Goal: Find specific page/section: Find specific page/section

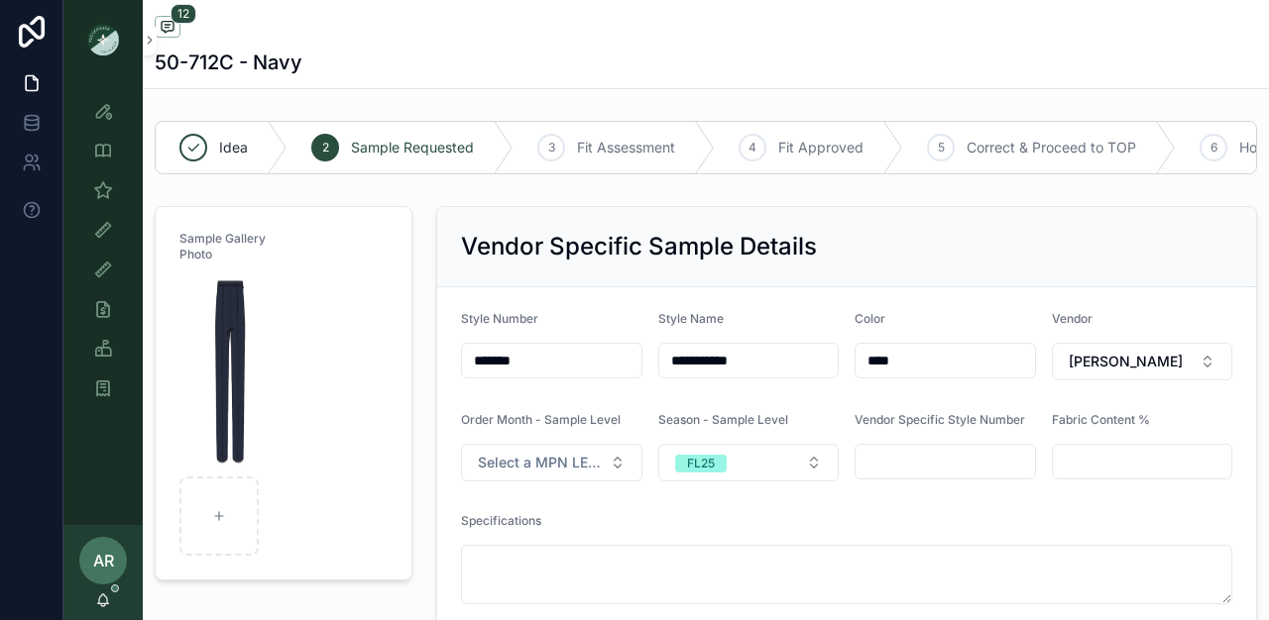
scroll to position [994, 0]
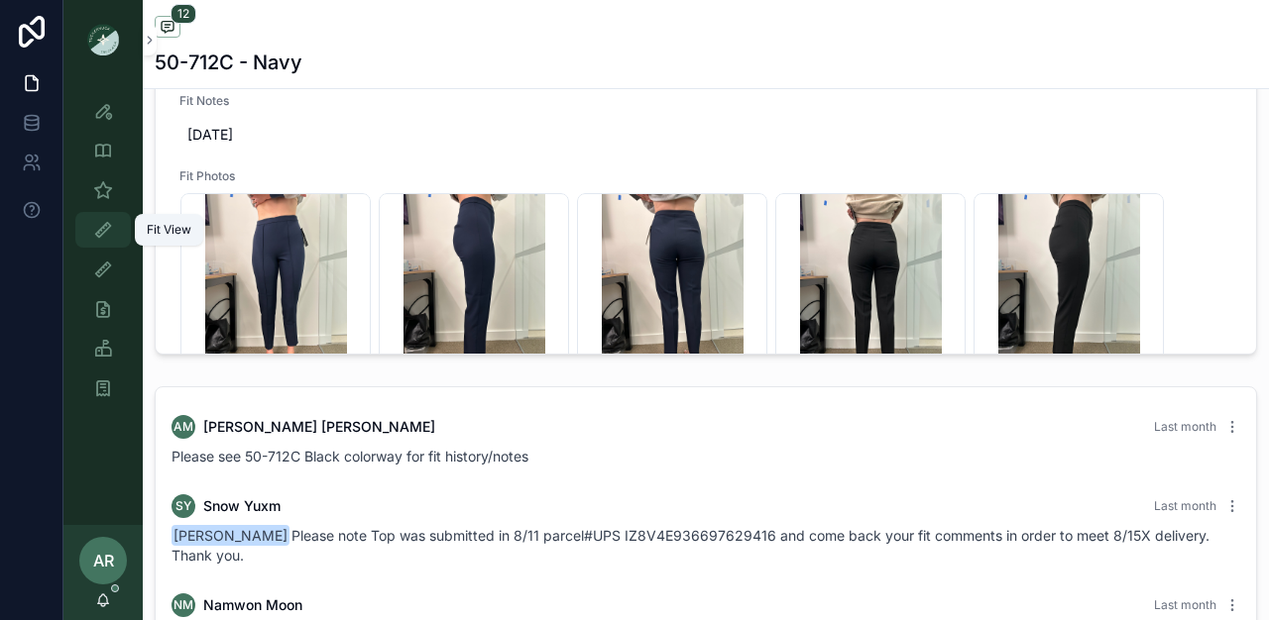
click at [101, 233] on icon "scrollable content" at bounding box center [103, 230] width 20 height 20
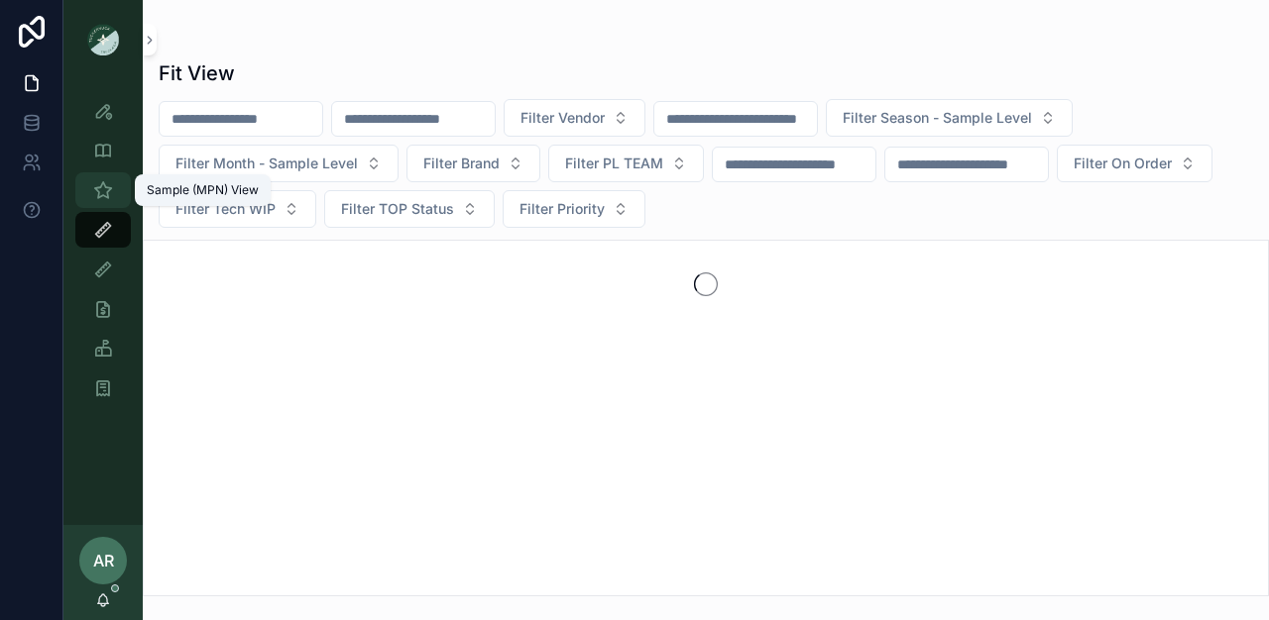
click at [105, 204] on div "Sample (MPN) View" at bounding box center [103, 190] width 32 height 32
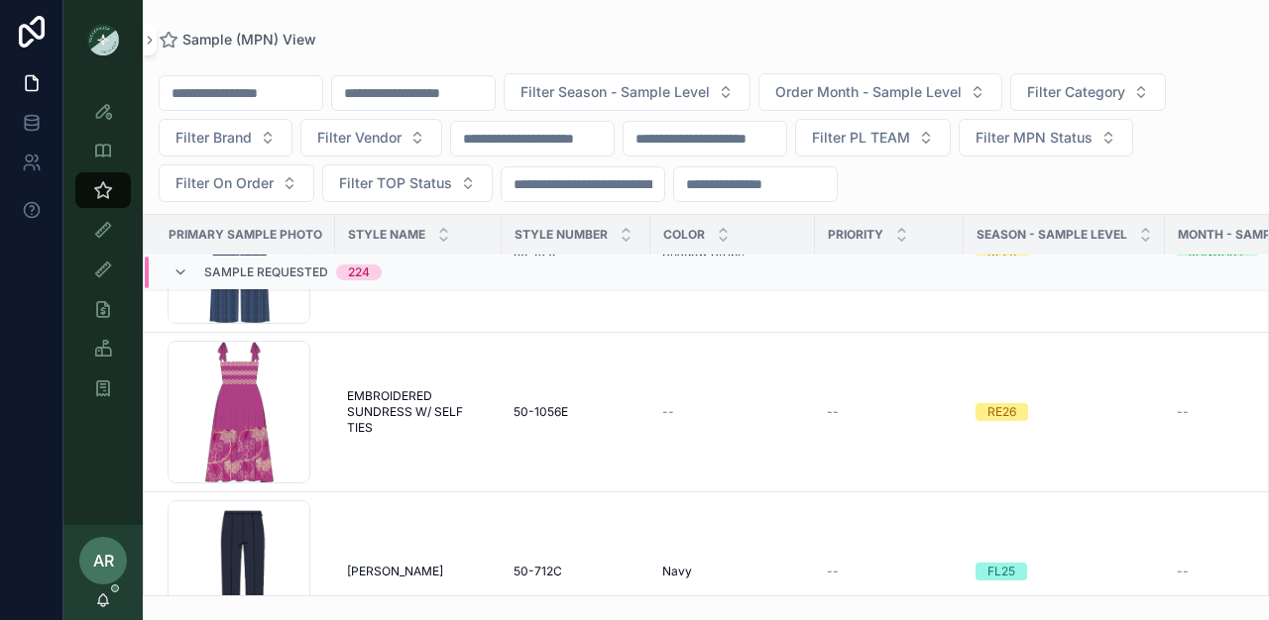
scroll to position [2544, 0]
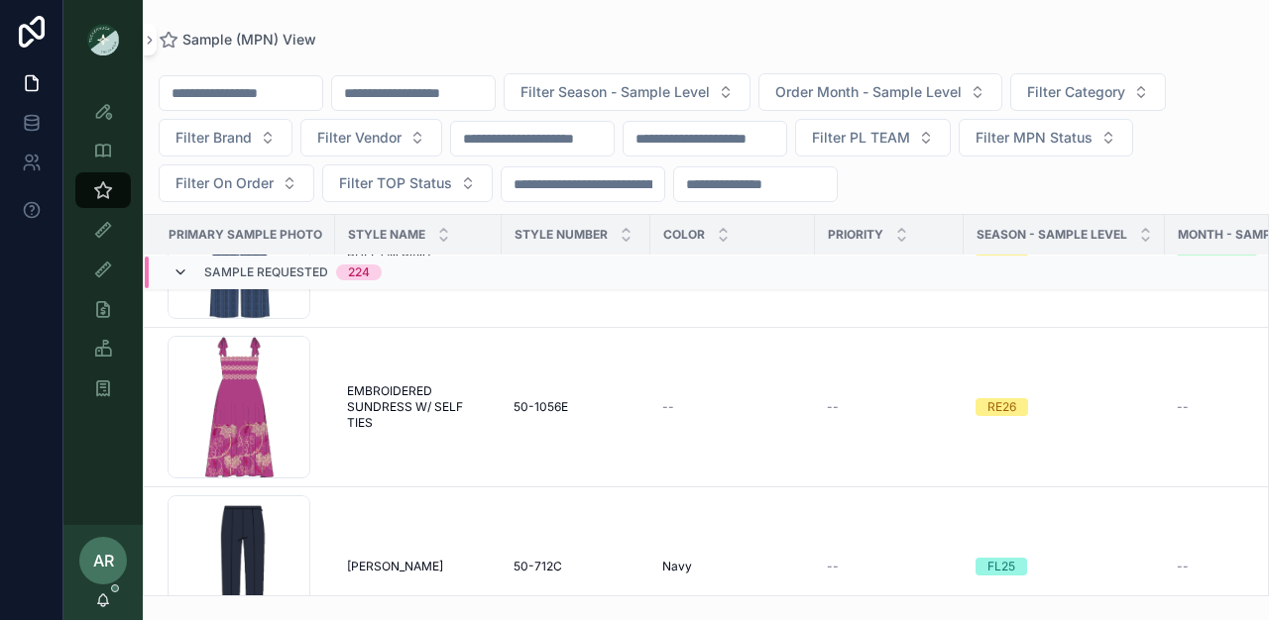
click at [182, 274] on icon "scrollable content" at bounding box center [180, 273] width 16 height 16
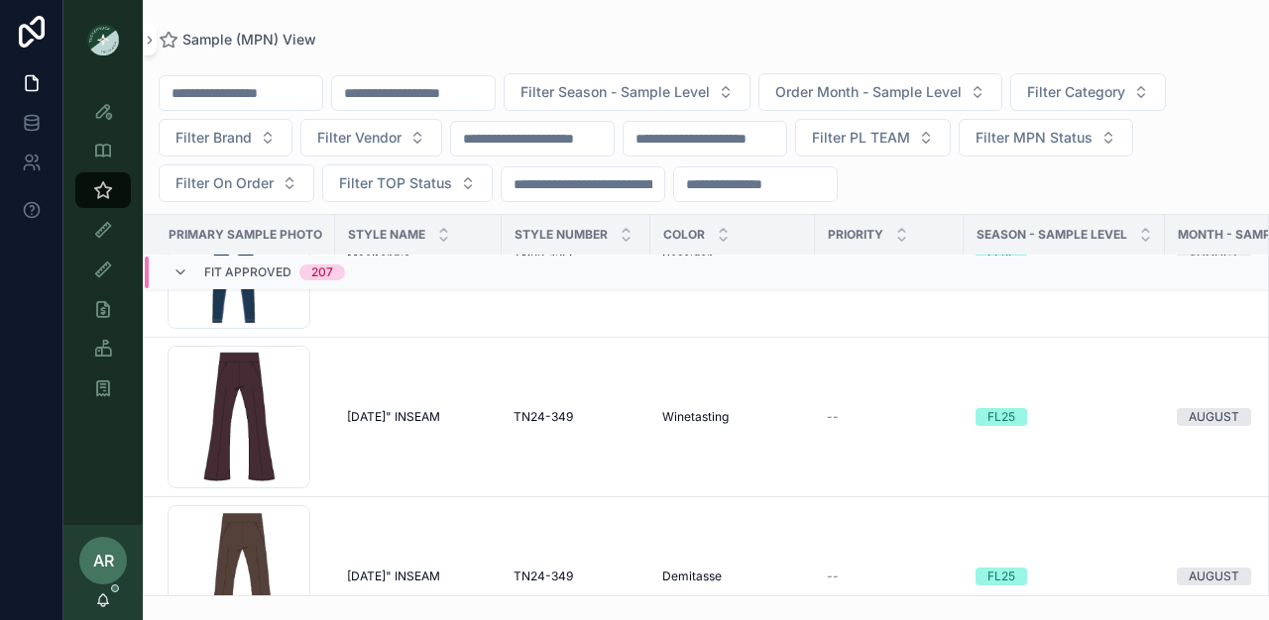
scroll to position [1436, 0]
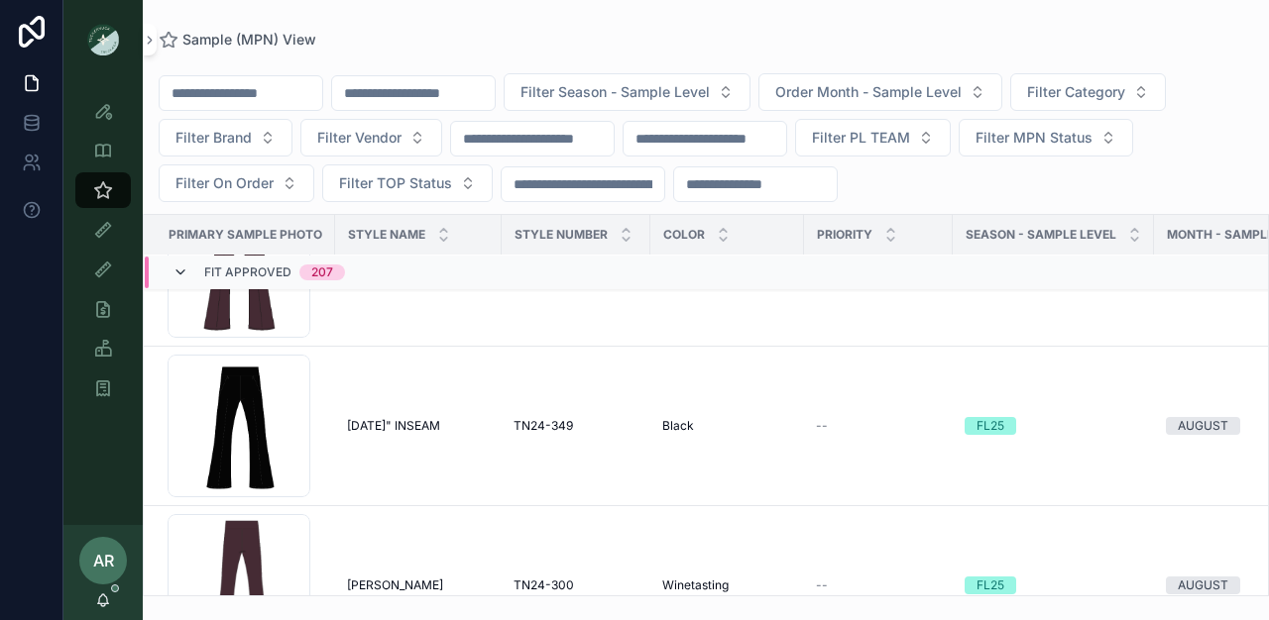
click at [183, 274] on icon "scrollable content" at bounding box center [180, 273] width 16 height 16
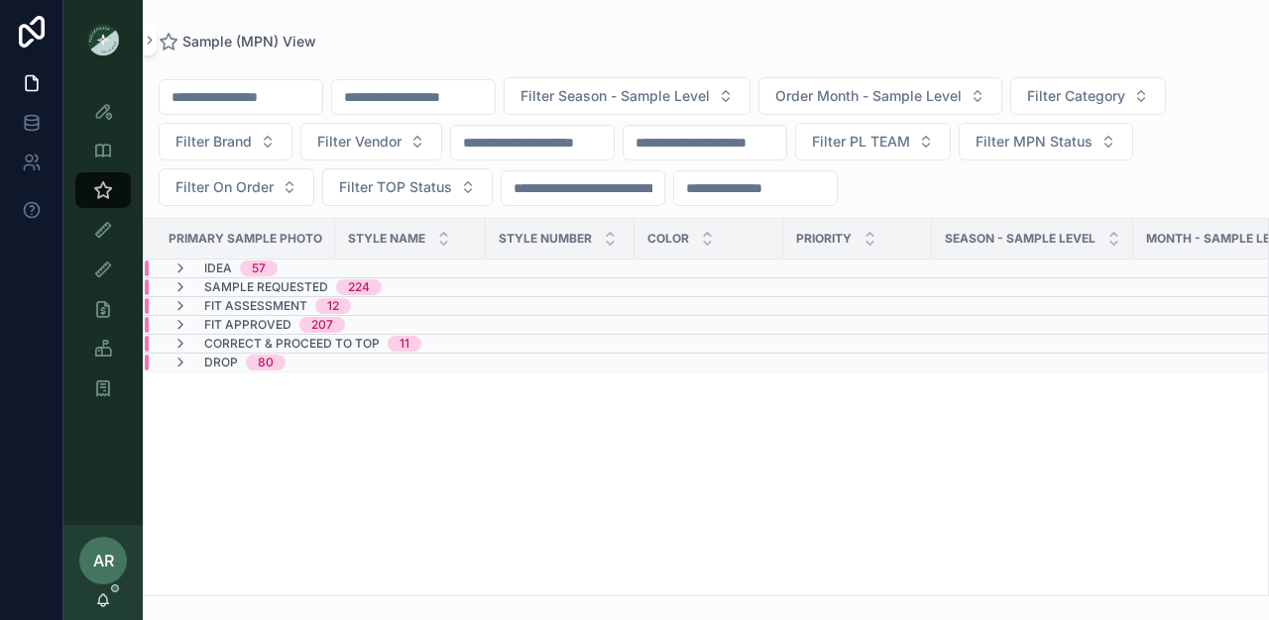
scroll to position [0, 0]
click at [178, 300] on icon "scrollable content" at bounding box center [180, 306] width 16 height 16
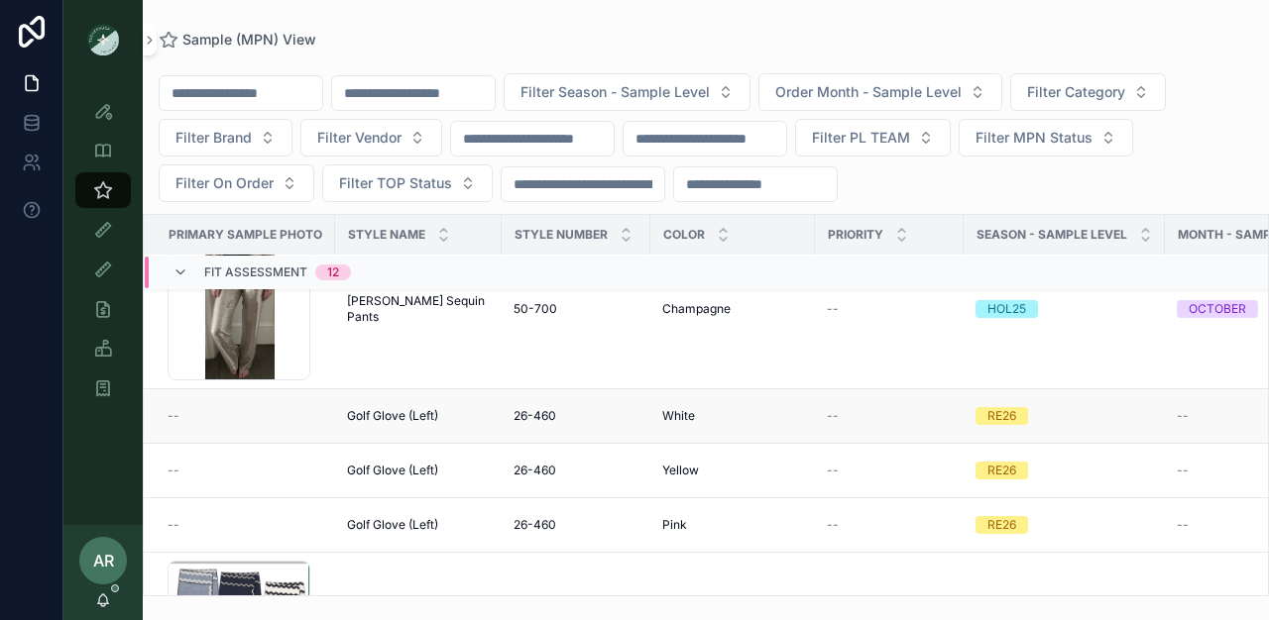
scroll to position [1075, 0]
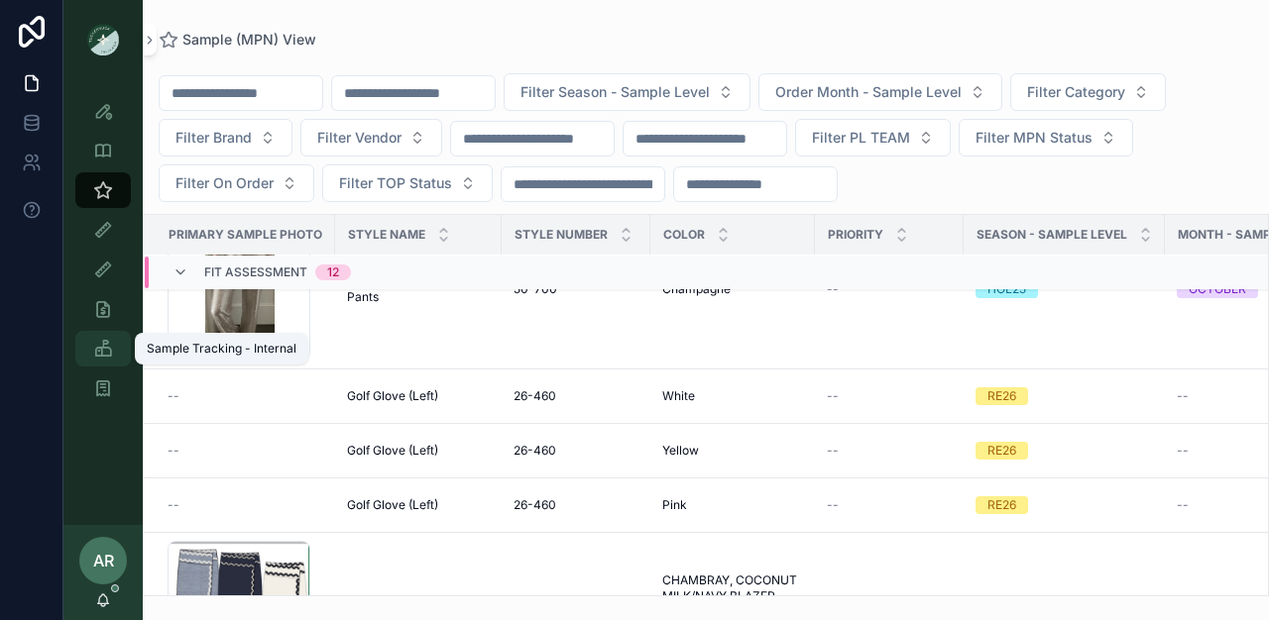
click at [114, 342] on div "Sample Tracking - Internal" at bounding box center [103, 349] width 32 height 32
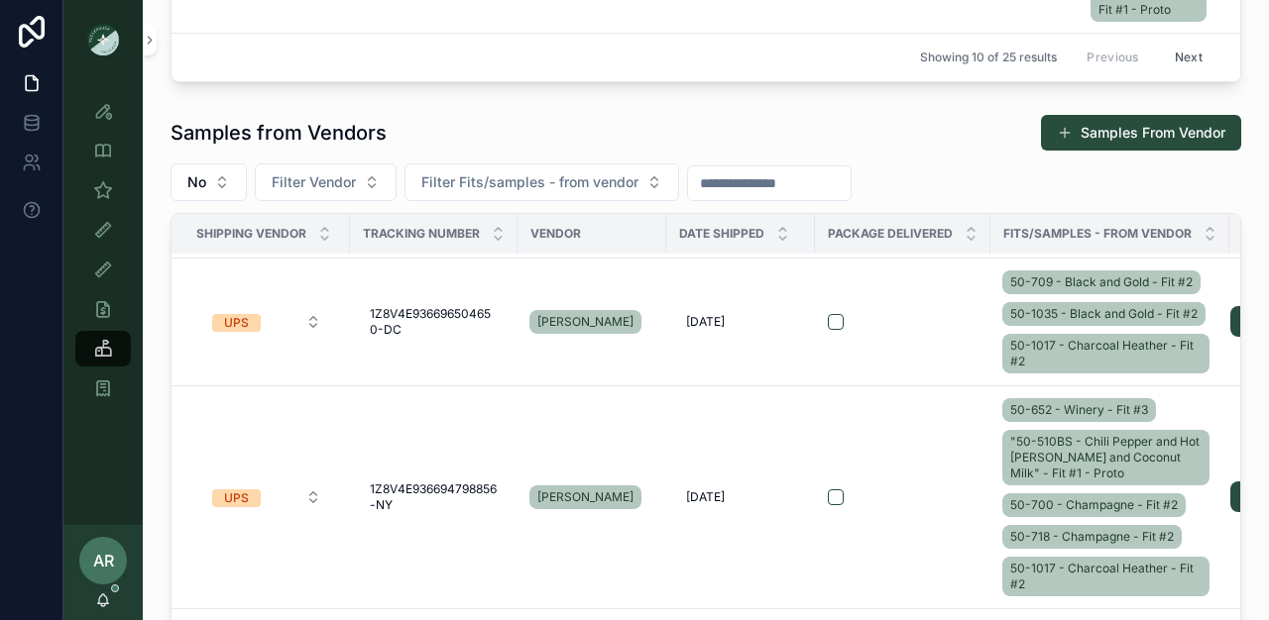
scroll to position [1197, 0]
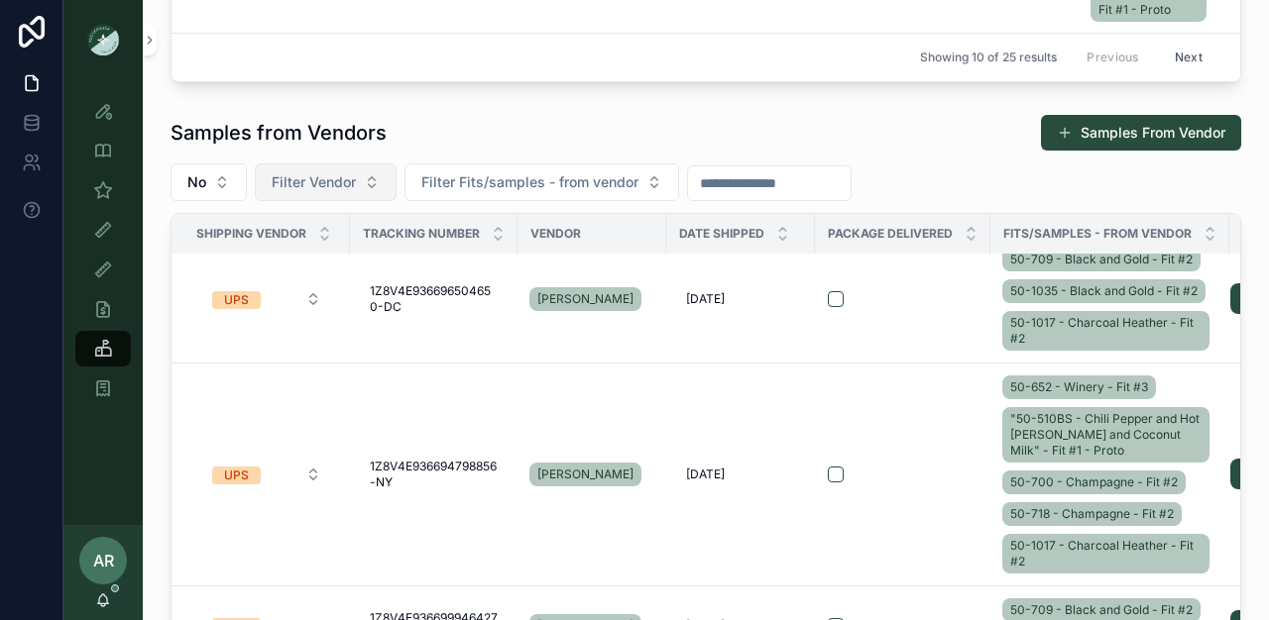
click at [369, 182] on button "Filter Vendor" at bounding box center [326, 183] width 142 height 38
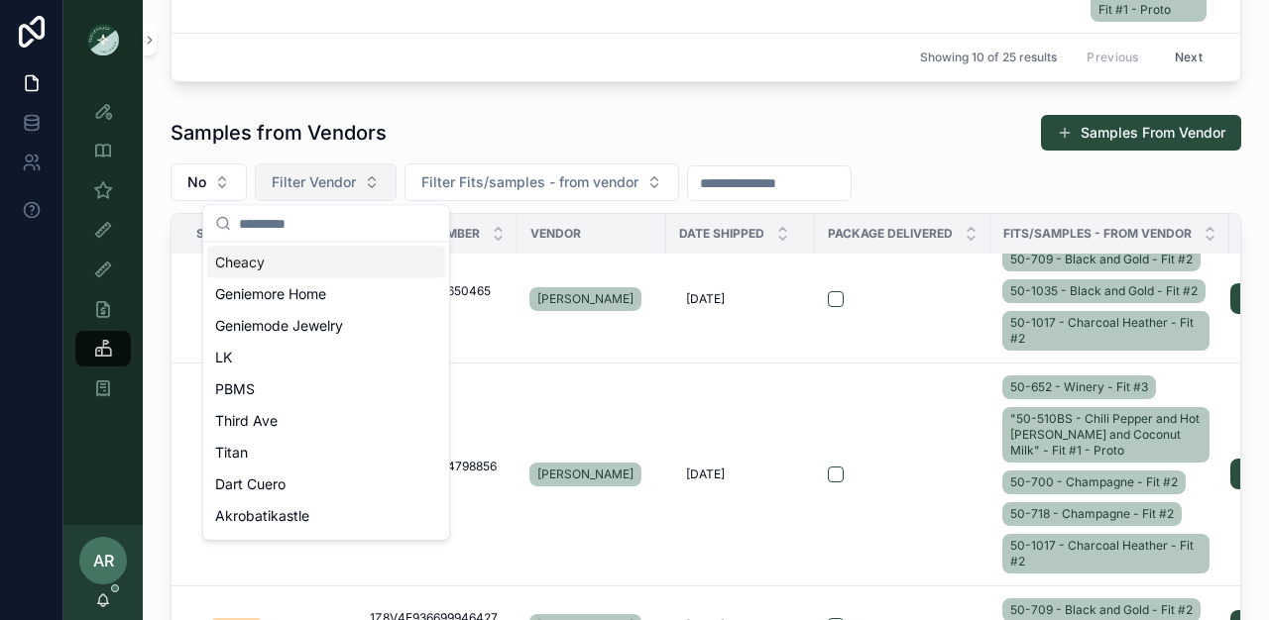
click at [369, 182] on button "Filter Vendor" at bounding box center [326, 183] width 142 height 38
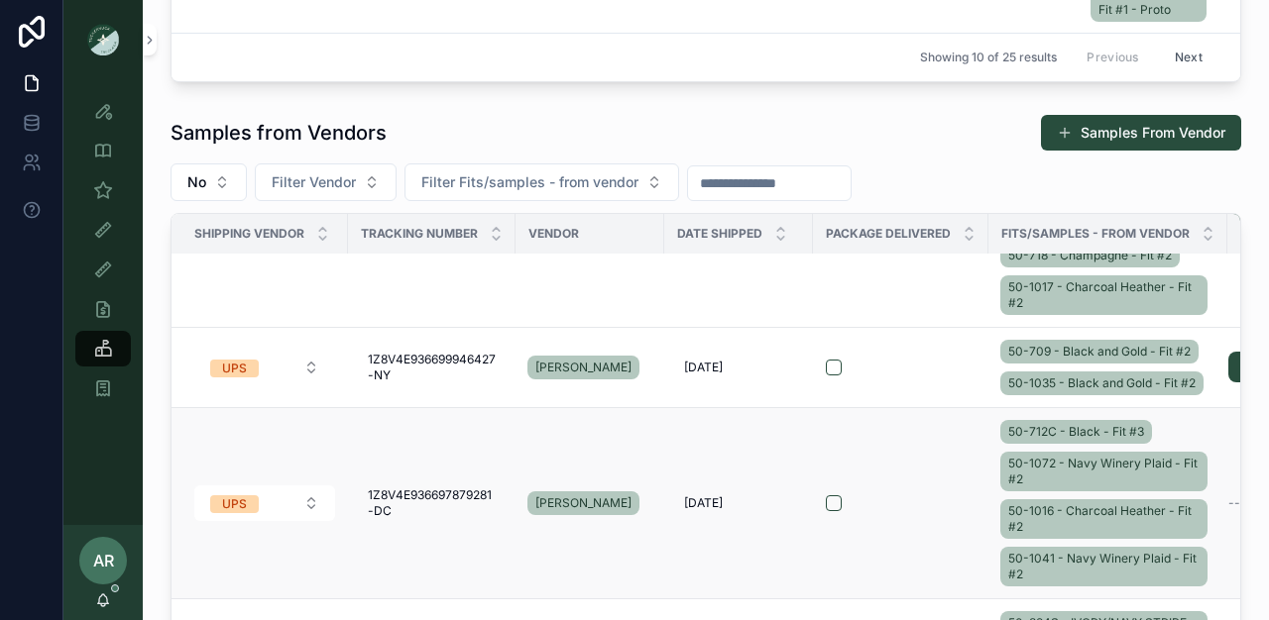
scroll to position [1454, 2]
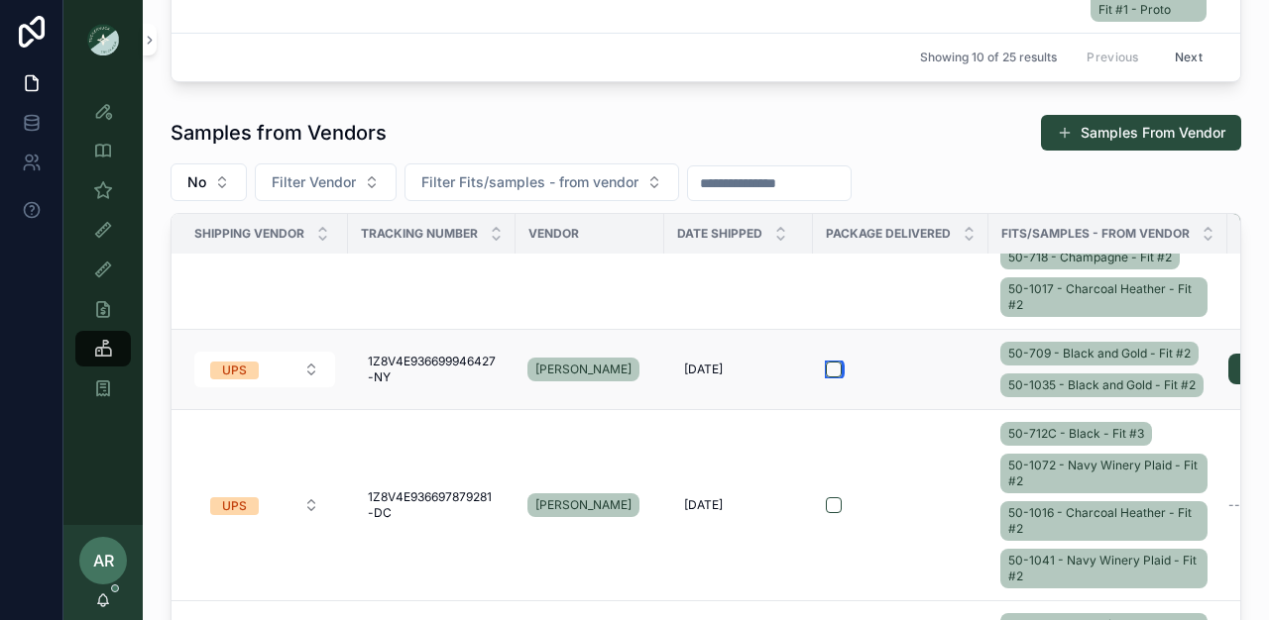
click at [834, 363] on button "scrollable content" at bounding box center [834, 370] width 16 height 16
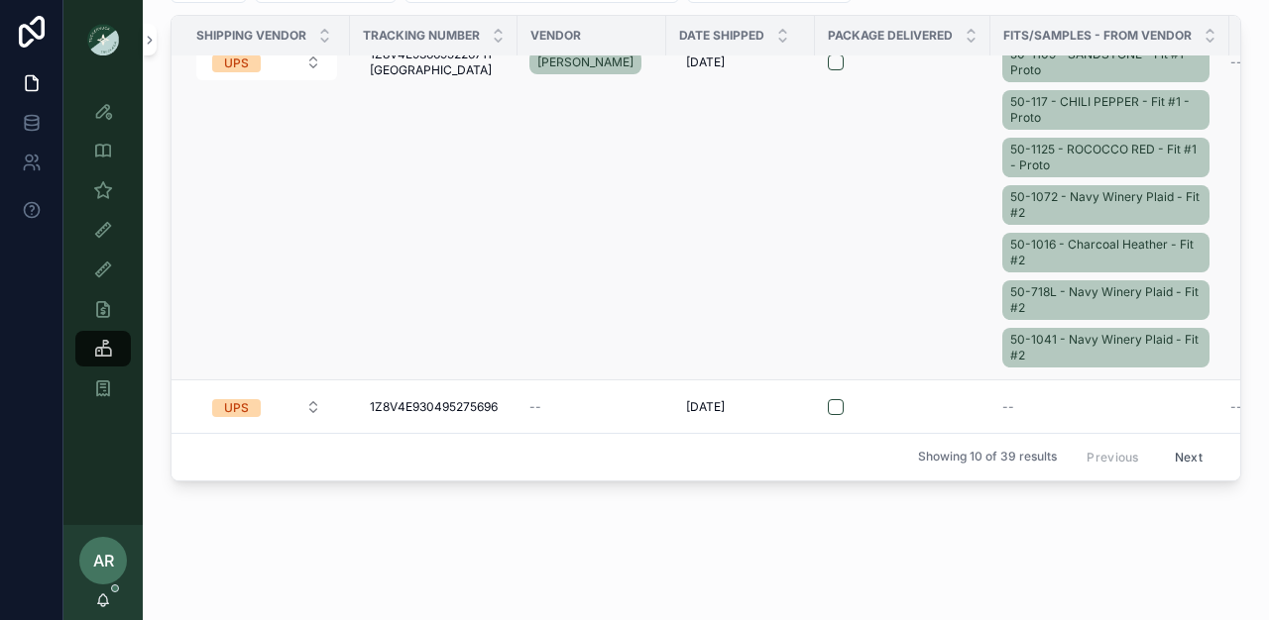
scroll to position [696, 0]
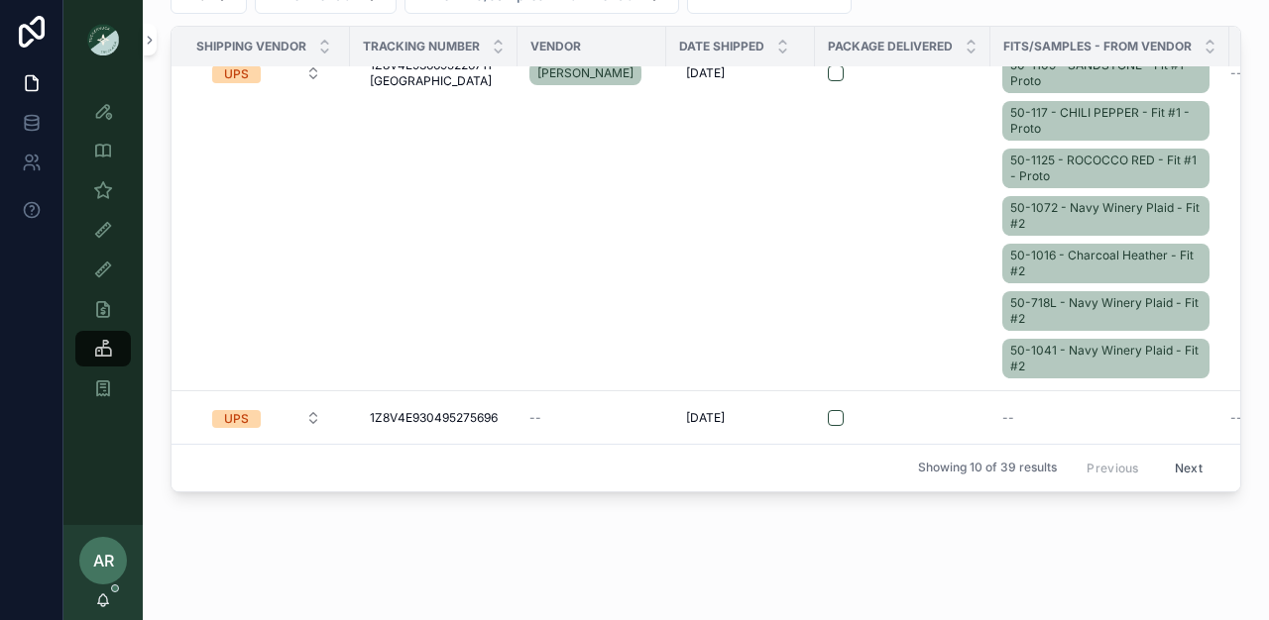
click at [1164, 460] on button "Next" at bounding box center [1189, 468] width 56 height 31
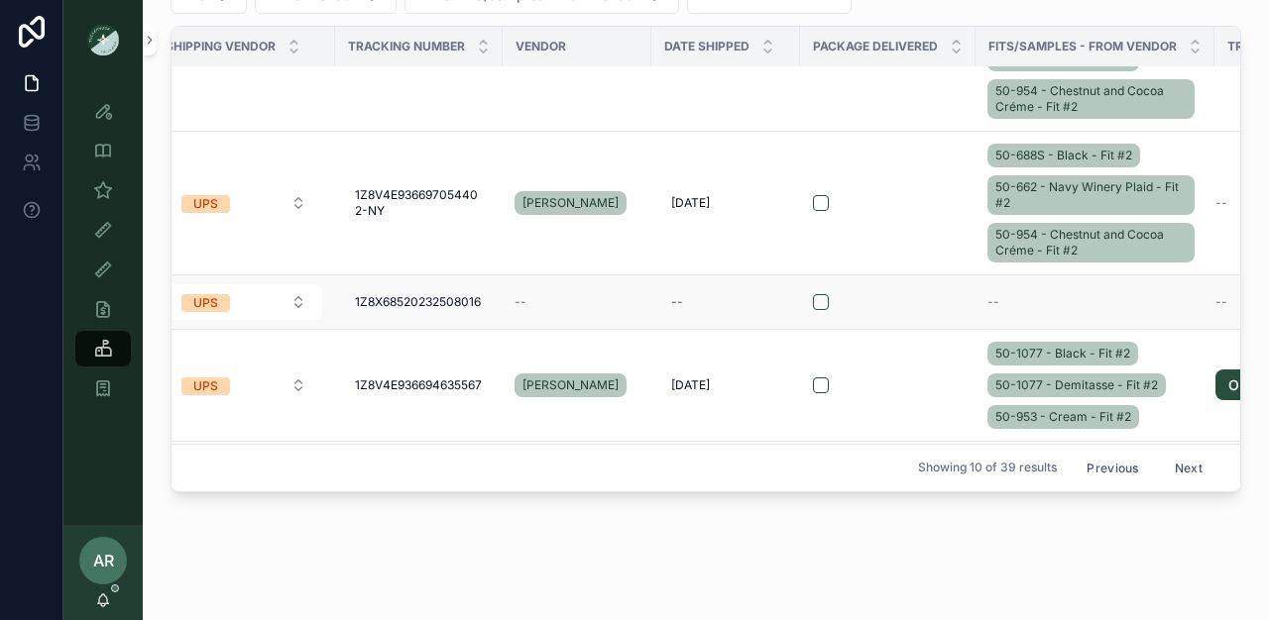
scroll to position [495, 31]
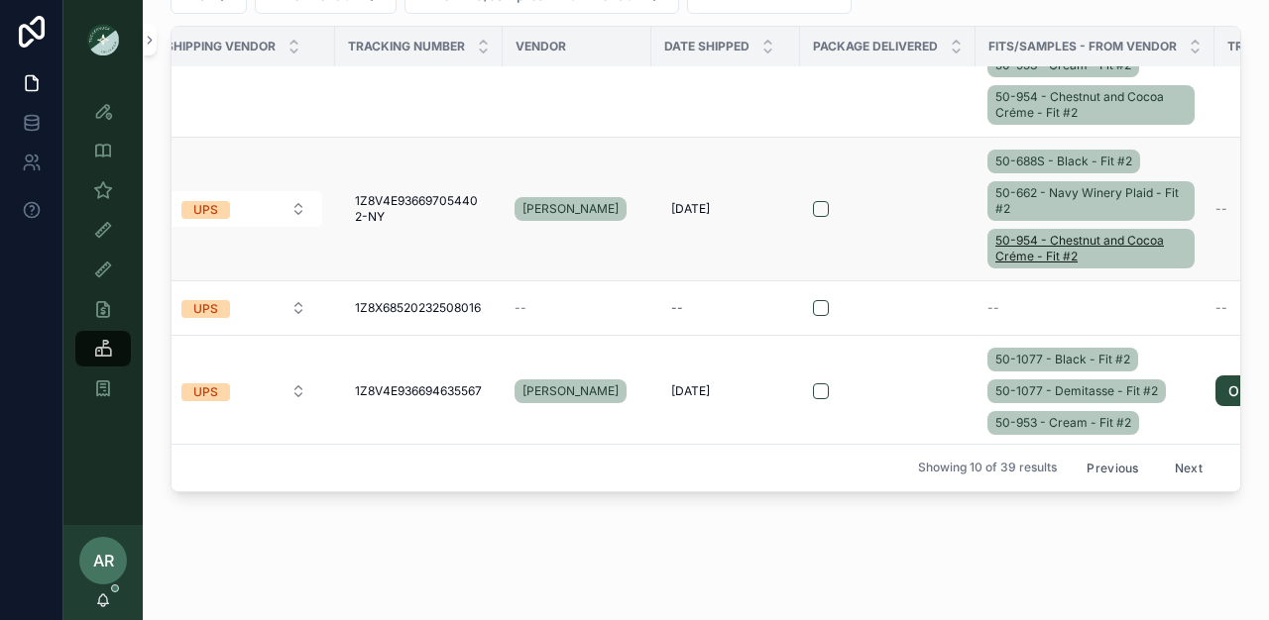
click at [1025, 241] on span "50-954 - Chestnut and Cocoa Créme - Fit #2" at bounding box center [1090, 249] width 191 height 32
